Goal: Ask a question: Seek information or help from site administrators or community

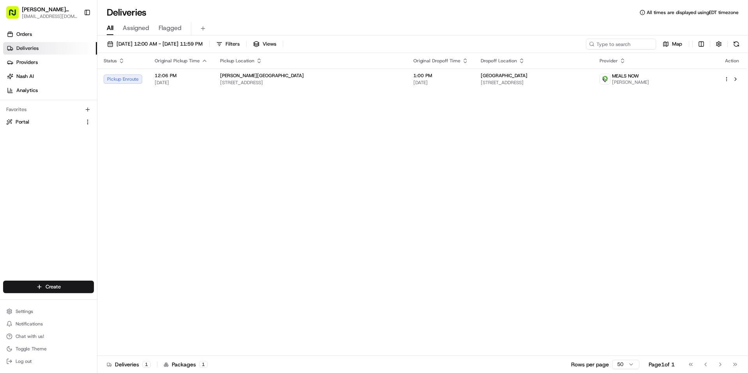
click at [547, 208] on div "Status Original Pickup Time Pickup Location Original Dropoff Time Dropoff Locat…" at bounding box center [421, 204] width 649 height 303
click at [137, 29] on span "Assigned" at bounding box center [136, 27] width 26 height 9
click at [168, 28] on span "Flagged" at bounding box center [169, 27] width 23 height 9
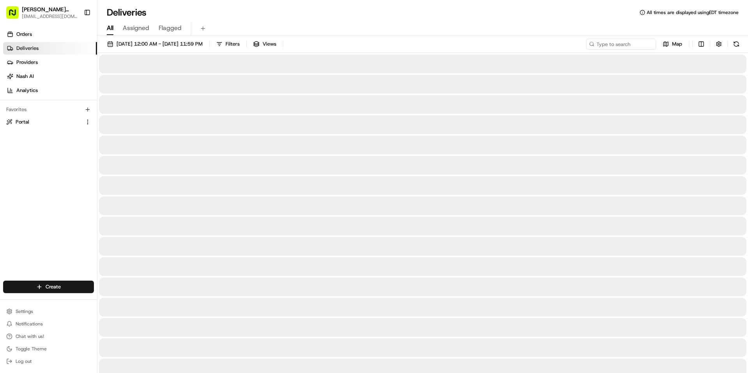
click at [110, 29] on span "All" at bounding box center [110, 27] width 7 height 9
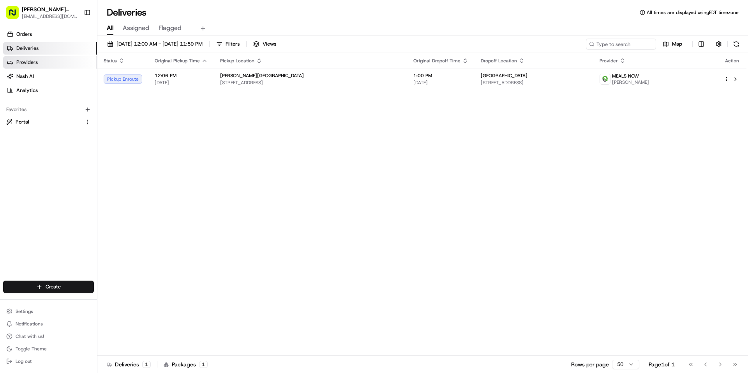
click at [34, 62] on span "Providers" at bounding box center [26, 62] width 21 height 7
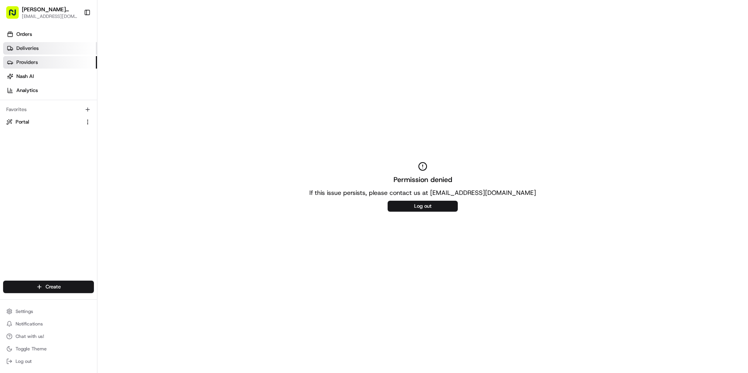
click at [33, 48] on span "Deliveries" at bounding box center [27, 48] width 22 height 7
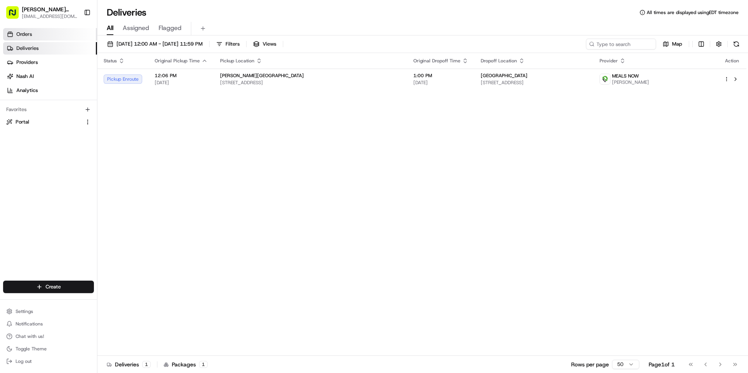
click at [23, 35] on span "Orders" at bounding box center [24, 34] width 16 height 7
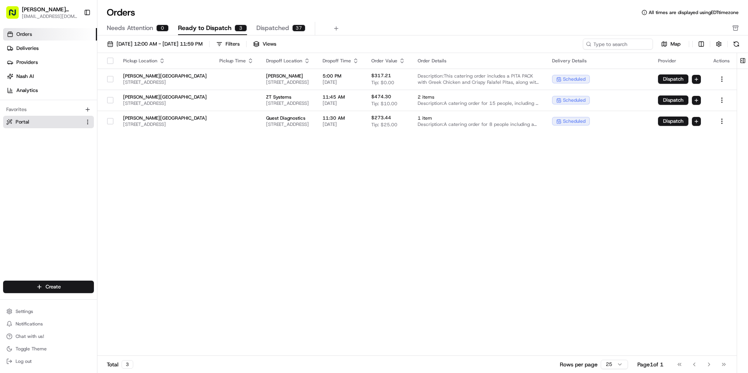
click at [26, 120] on span "Portal" at bounding box center [23, 121] width 14 height 7
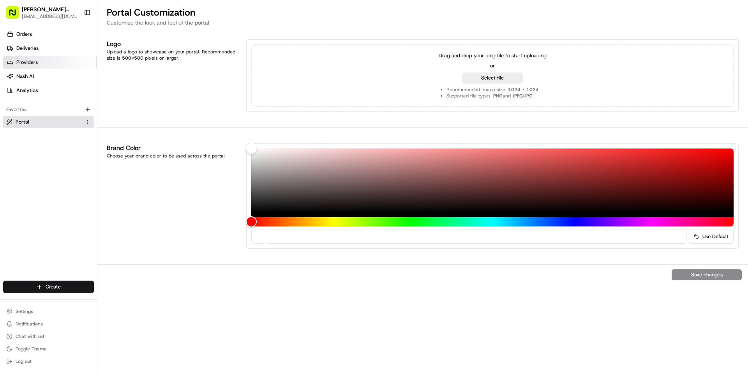
click at [24, 63] on span "Providers" at bounding box center [26, 62] width 21 height 7
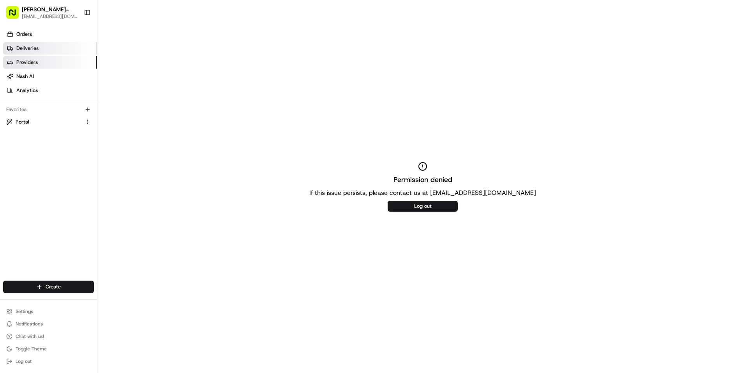
click at [30, 48] on span "Deliveries" at bounding box center [27, 48] width 22 height 7
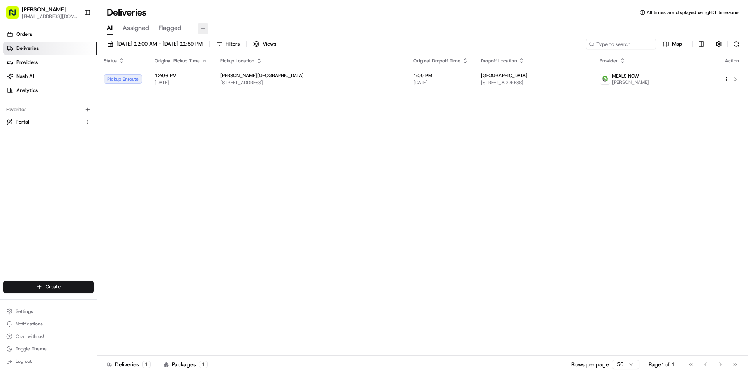
click at [201, 28] on button at bounding box center [202, 28] width 11 height 11
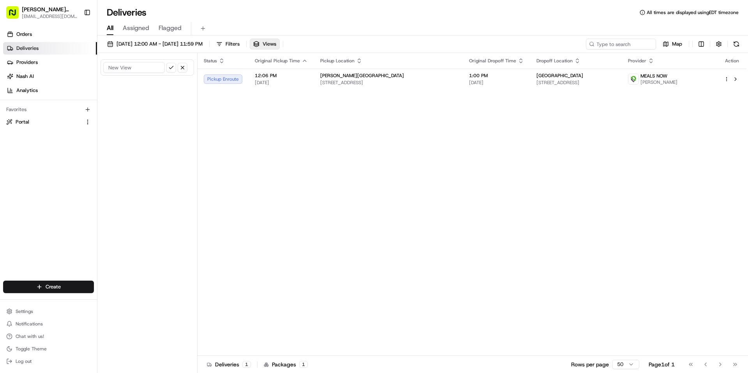
drag, startPoint x: 317, startPoint y: 187, endPoint x: 77, endPoint y: 99, distance: 255.6
click at [311, 181] on div "Status Original Pickup Time Pickup Location Original Dropoff Time Dropoff Locat…" at bounding box center [471, 204] width 549 height 303
click at [30, 34] on span "Orders" at bounding box center [24, 34] width 16 height 7
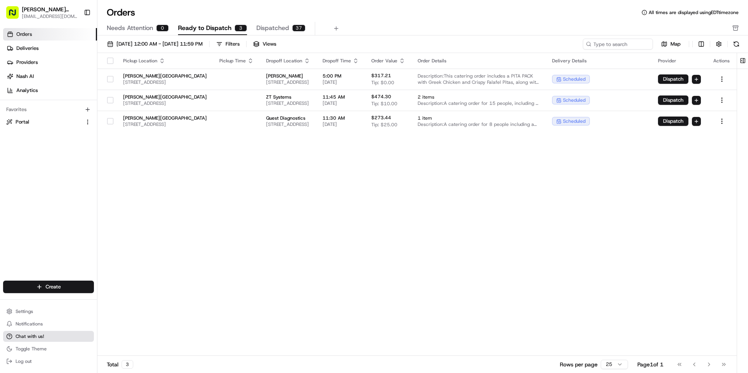
click at [35, 336] on span "Chat with us!" at bounding box center [30, 336] width 28 height 6
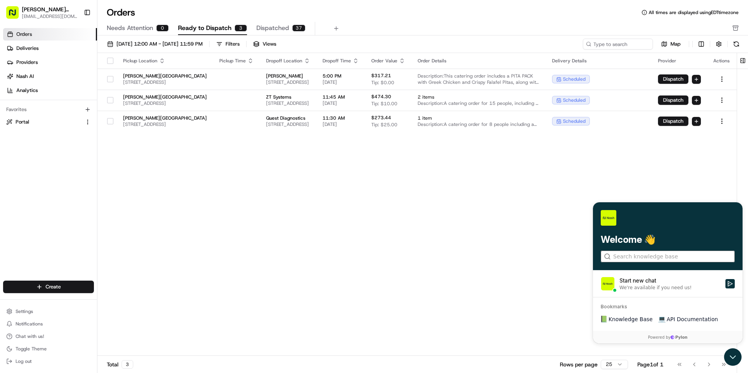
click at [618, 257] on input "search" at bounding box center [667, 256] width 108 height 8
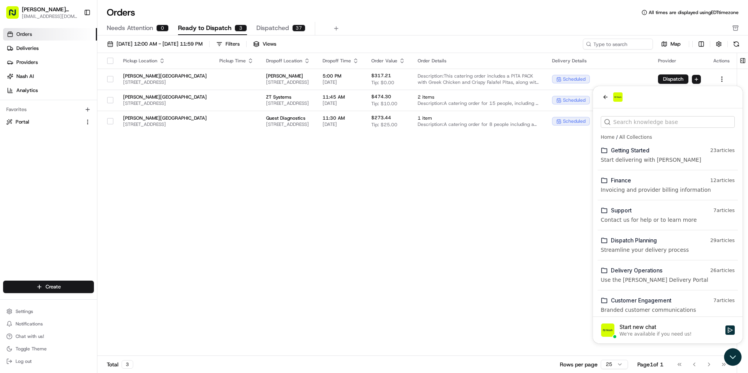
click at [647, 304] on div "Customer Engagement" at bounding box center [660, 300] width 99 height 8
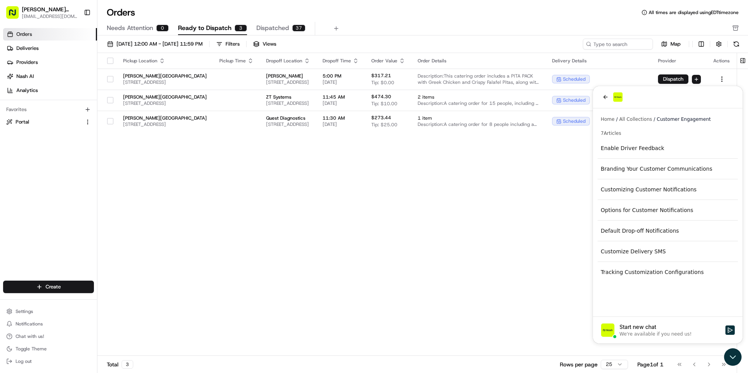
click at [634, 333] on div "We're available if you need us!" at bounding box center [655, 334] width 72 height 6
click at [725, 333] on button "Start new chat We're available if you need us!" at bounding box center [729, 329] width 9 height 9
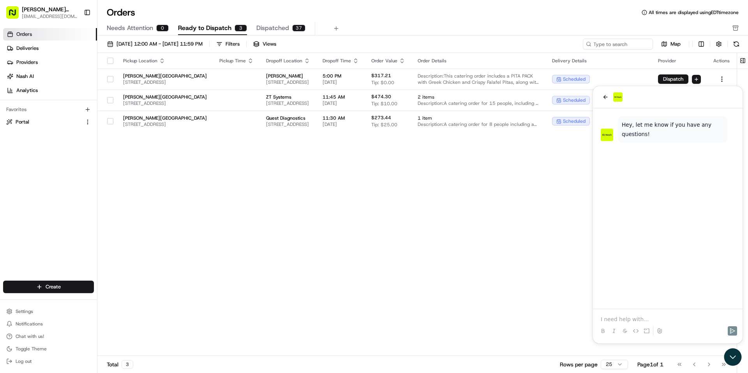
click at [619, 314] on div at bounding box center [667, 324] width 143 height 30
click at [639, 197] on div "Hey, let me know if you have any questions!" at bounding box center [668, 208] width 150 height 200
click at [601, 311] on div at bounding box center [667, 324] width 143 height 30
click at [601, 315] on p at bounding box center [667, 319] width 134 height 8
drag, startPoint x: 609, startPoint y: 312, endPoint x: 649, endPoint y: 310, distance: 39.8
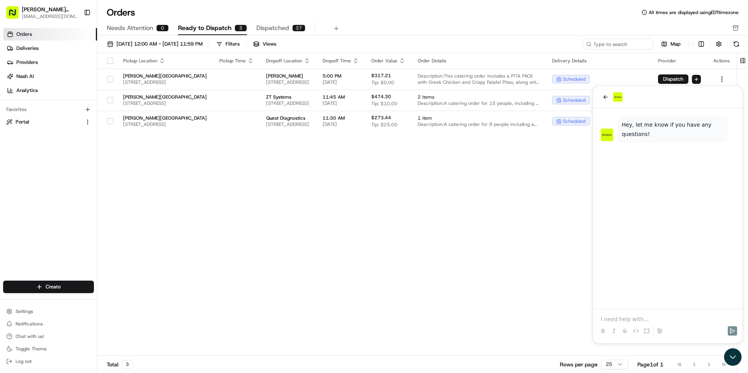
click at [616, 311] on div at bounding box center [667, 324] width 143 height 30
click at [674, 322] on p at bounding box center [667, 319] width 134 height 8
click at [611, 319] on p at bounding box center [667, 319] width 134 height 8
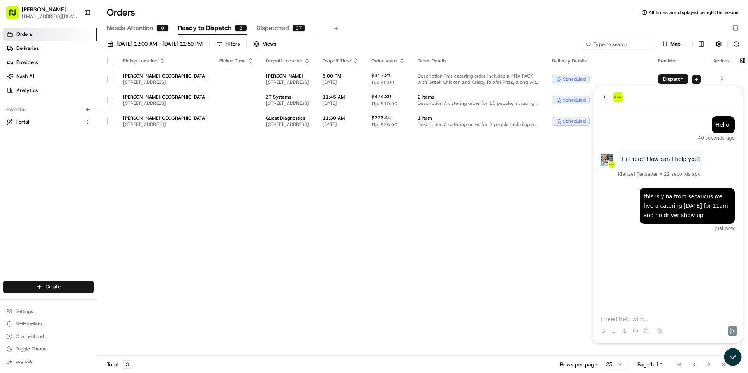
click at [440, 289] on div "Pickup Location Pickup Time Dropoff Location Dropoff Time Order Value Order Det…" at bounding box center [416, 204] width 639 height 303
